Goal: Find specific page/section: Find specific page/section

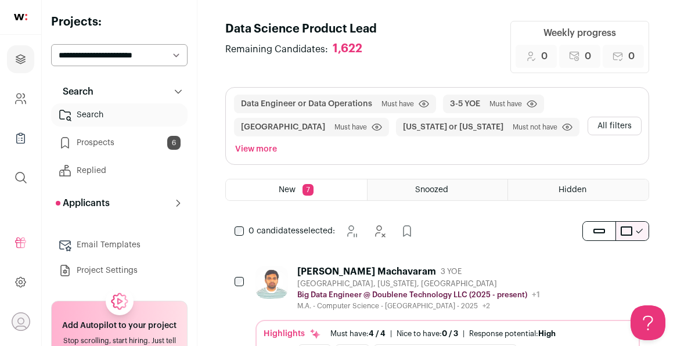
scroll to position [58, 0]
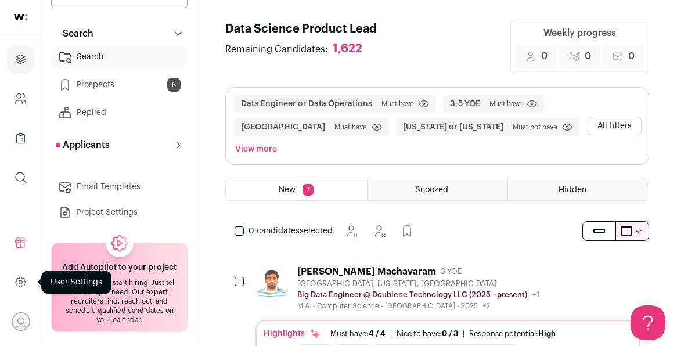
click at [22, 289] on icon at bounding box center [20, 282] width 13 height 14
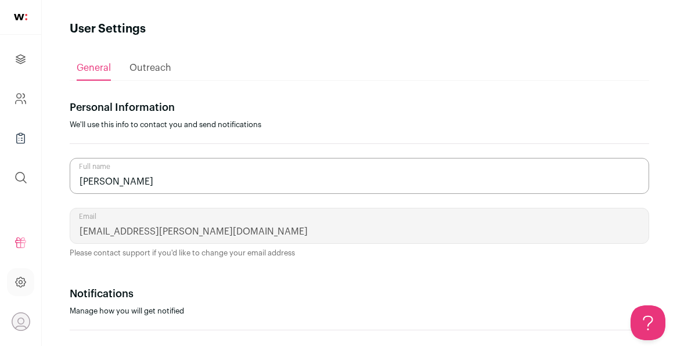
scroll to position [102, 0]
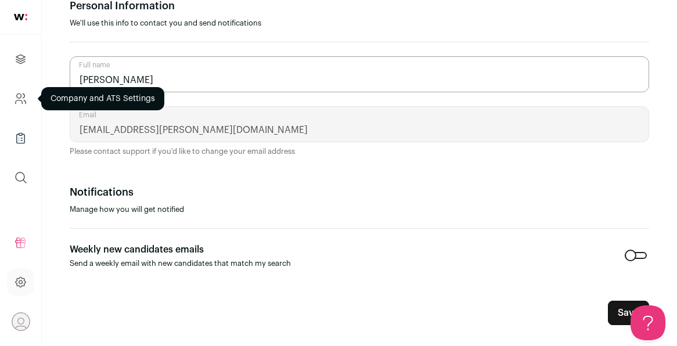
click at [25, 101] on icon "Company and ATS Settings" at bounding box center [25, 101] width 2 height 3
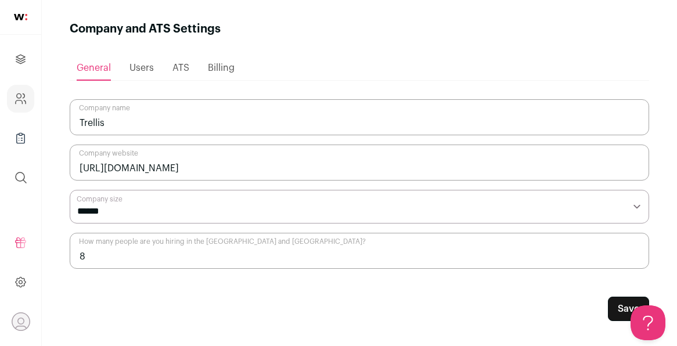
click at [208, 69] on span "Billing" at bounding box center [221, 67] width 27 height 9
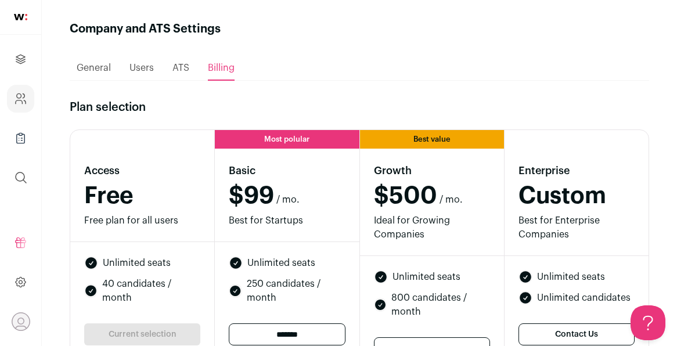
scroll to position [95, 0]
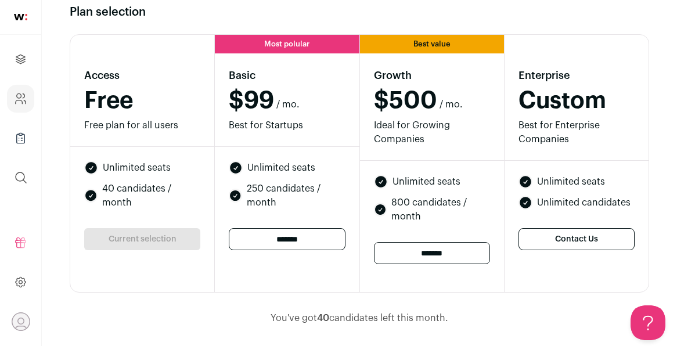
click at [148, 229] on div "Current selection" at bounding box center [142, 239] width 116 height 22
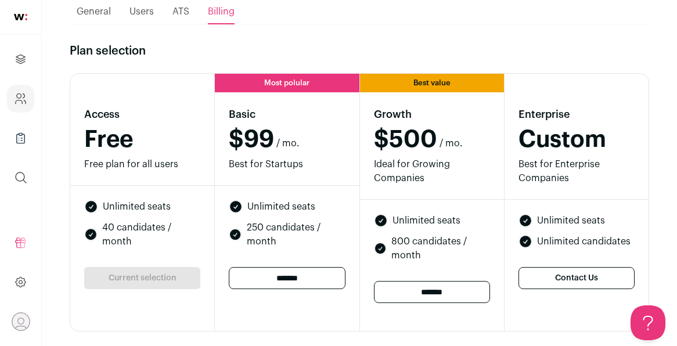
scroll to position [46, 0]
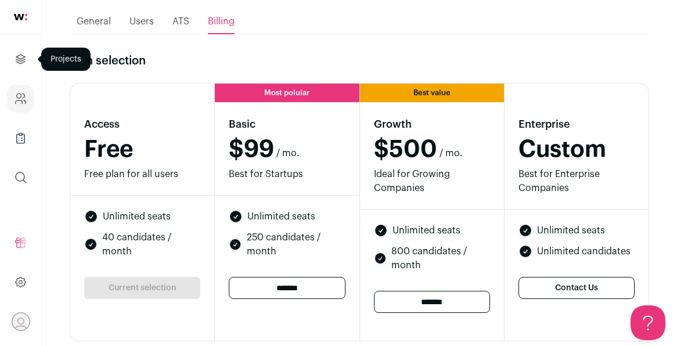
click at [28, 56] on link "Projects" at bounding box center [20, 59] width 27 height 28
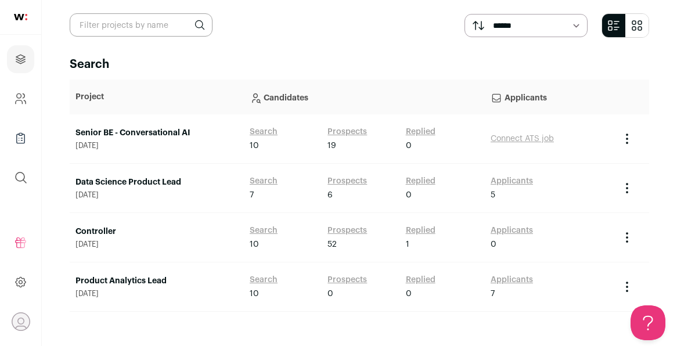
scroll to position [56, 0]
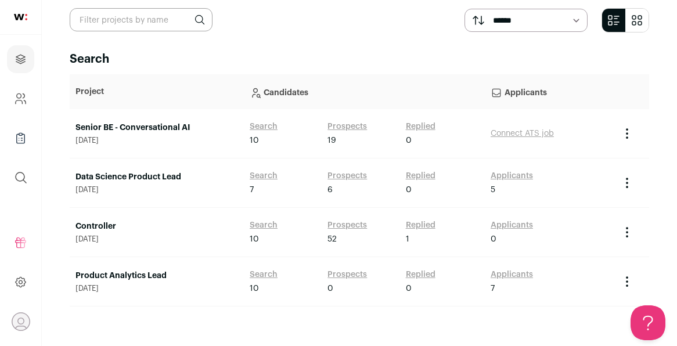
click at [268, 175] on link "Search" at bounding box center [264, 176] width 28 height 12
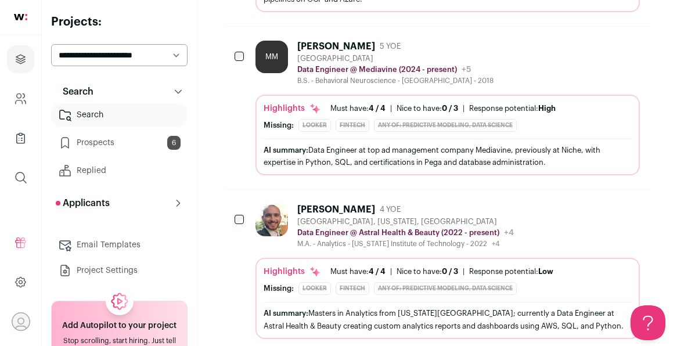
scroll to position [755, 0]
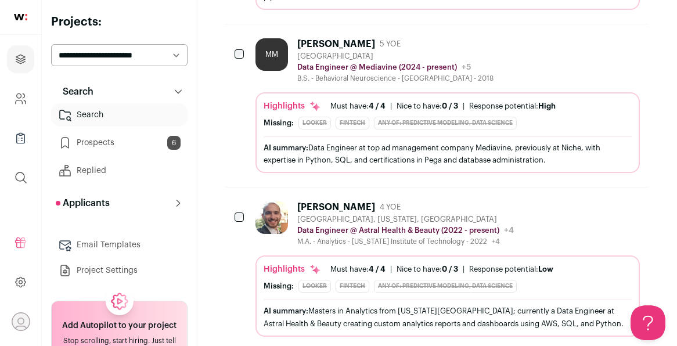
click at [342, 202] on div "[PERSON_NAME]" at bounding box center [336, 208] width 78 height 12
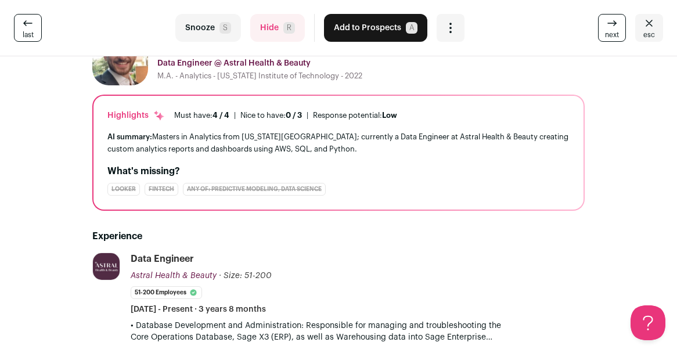
scroll to position [0, 0]
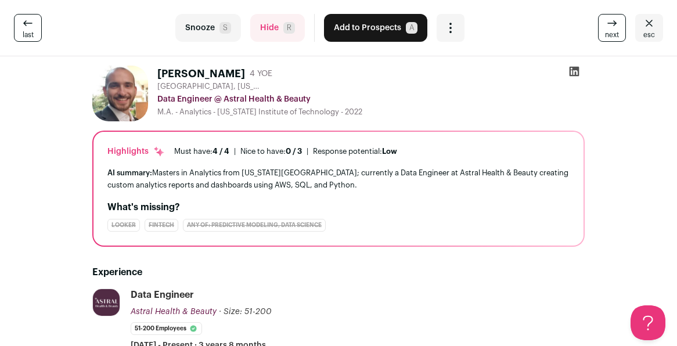
click at [576, 71] on icon at bounding box center [575, 72] width 10 height 10
